Goal: Task Accomplishment & Management: Manage account settings

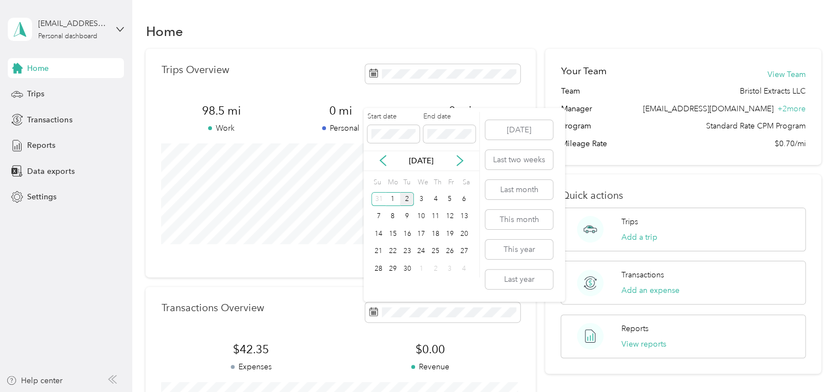
click at [409, 197] on div "2" at bounding box center [407, 199] width 14 height 14
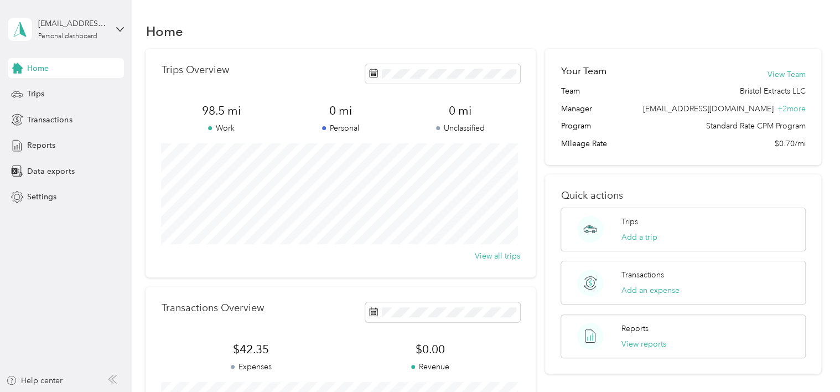
click at [333, 303] on div "Transactions Overview" at bounding box center [340, 311] width 359 height 19
click at [39, 147] on span "Reports" at bounding box center [41, 146] width 28 height 12
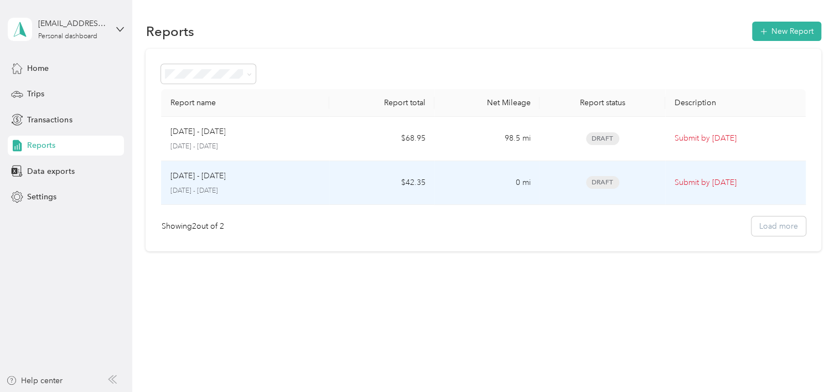
click at [598, 182] on span "Draft" at bounding box center [602, 182] width 33 height 13
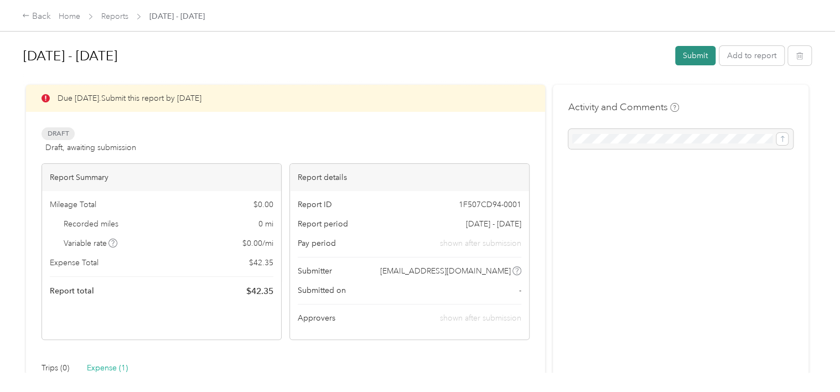
click at [689, 55] on button "Submit" at bounding box center [695, 55] width 40 height 19
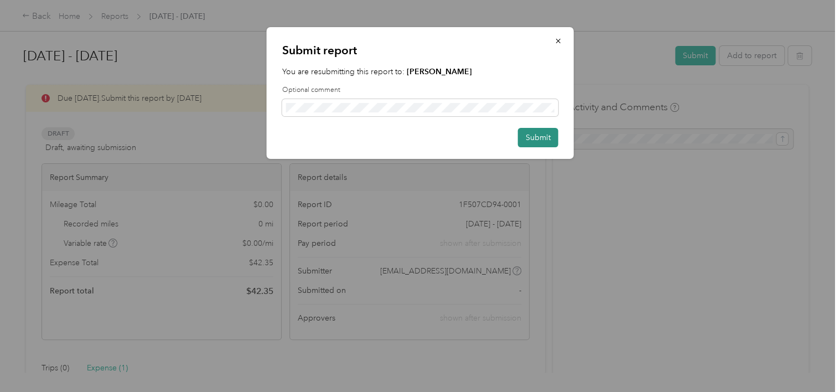
click at [529, 140] on button "Submit" at bounding box center [538, 137] width 40 height 19
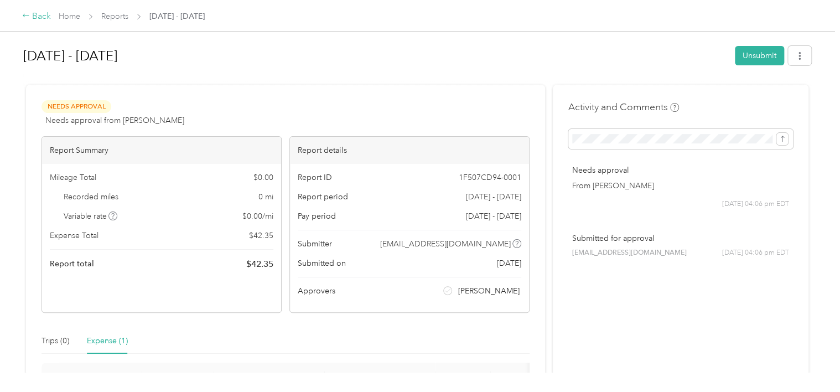
click at [28, 17] on icon at bounding box center [26, 16] width 8 height 8
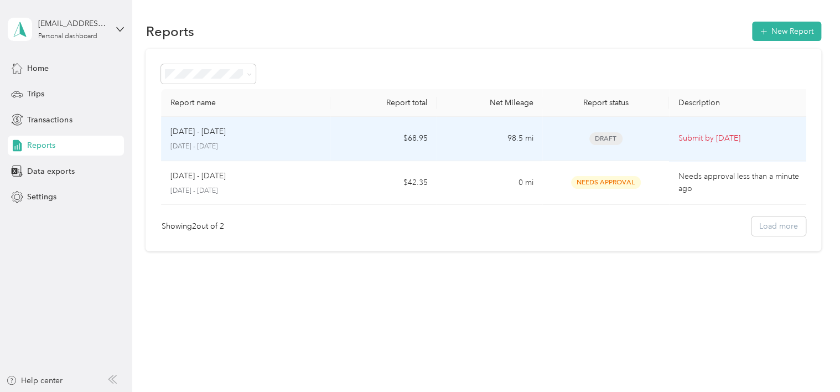
click at [600, 141] on span "Draft" at bounding box center [606, 138] width 33 height 13
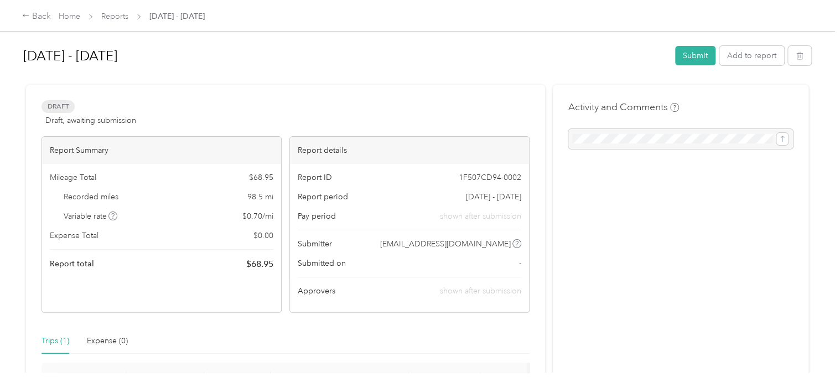
click at [591, 140] on div at bounding box center [681, 139] width 225 height 20
click at [617, 141] on div at bounding box center [681, 139] width 225 height 20
click at [608, 137] on div at bounding box center [681, 139] width 225 height 20
click at [690, 55] on button "Submit" at bounding box center [695, 55] width 40 height 19
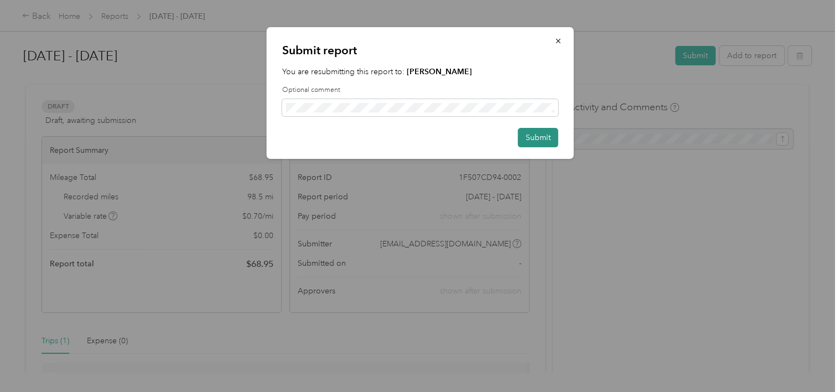
click at [525, 135] on button "Submit" at bounding box center [538, 137] width 40 height 19
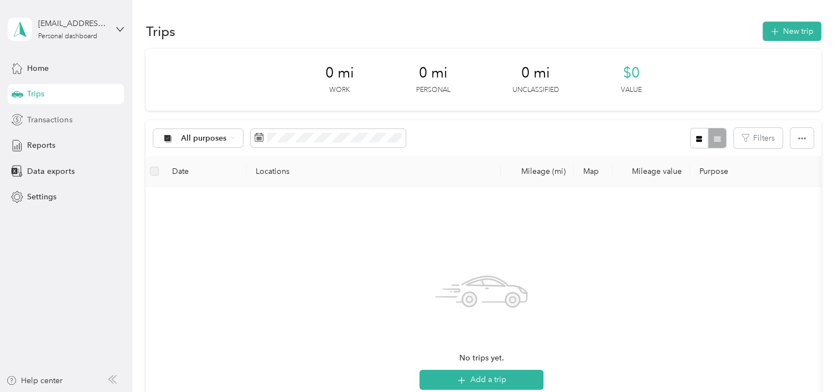
click at [52, 123] on span "Transactions" at bounding box center [49, 120] width 45 height 12
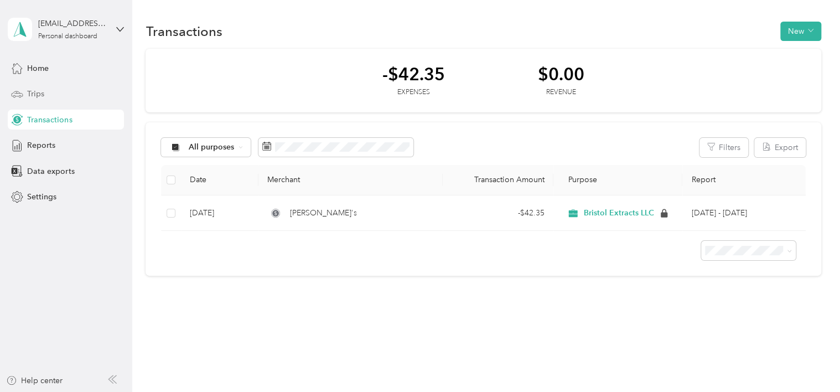
click at [38, 95] on span "Trips" at bounding box center [35, 94] width 17 height 12
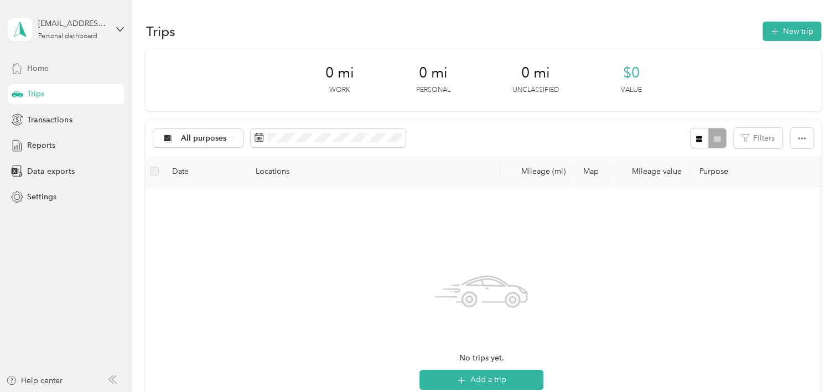
click at [35, 71] on span "Home" at bounding box center [38, 69] width 22 height 12
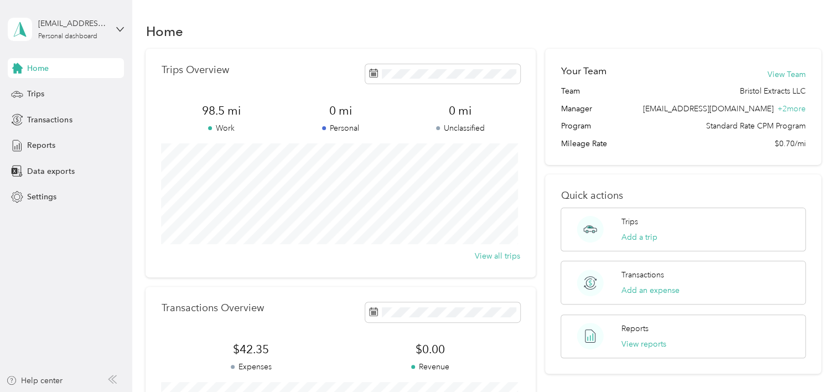
click at [158, 281] on div "Trips Overview 98.5 mi Work 0 mi Personal 0 mi Unclassified View all trips Tran…" at bounding box center [341, 271] width 390 height 444
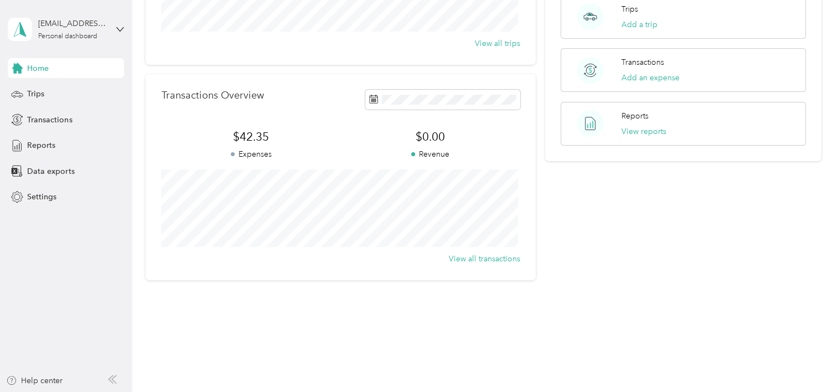
scroll to position [215, 0]
click at [640, 111] on p "Reports" at bounding box center [635, 114] width 27 height 12
